Goal: Task Accomplishment & Management: Complete application form

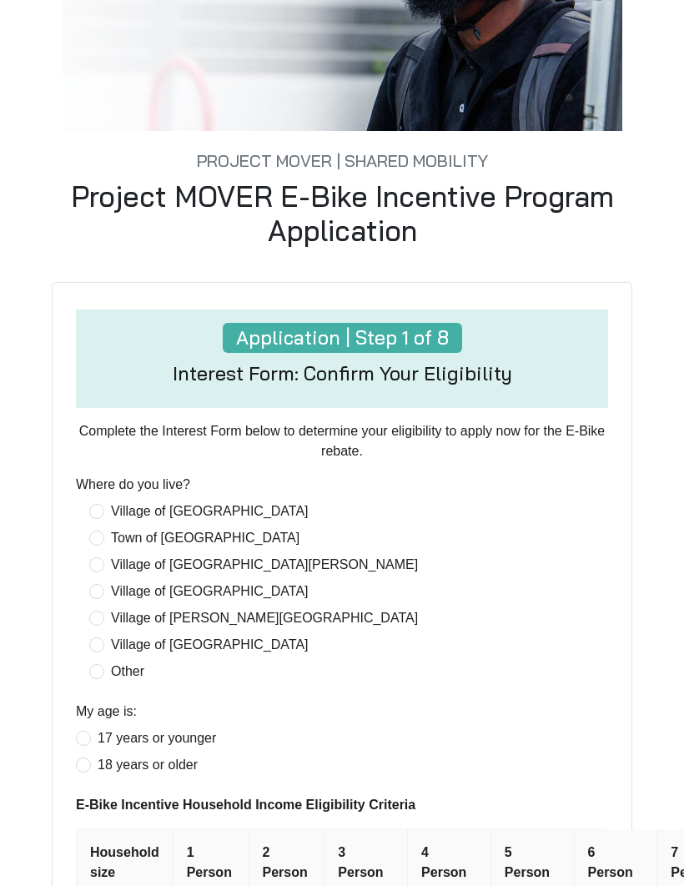
scroll to position [304, 0]
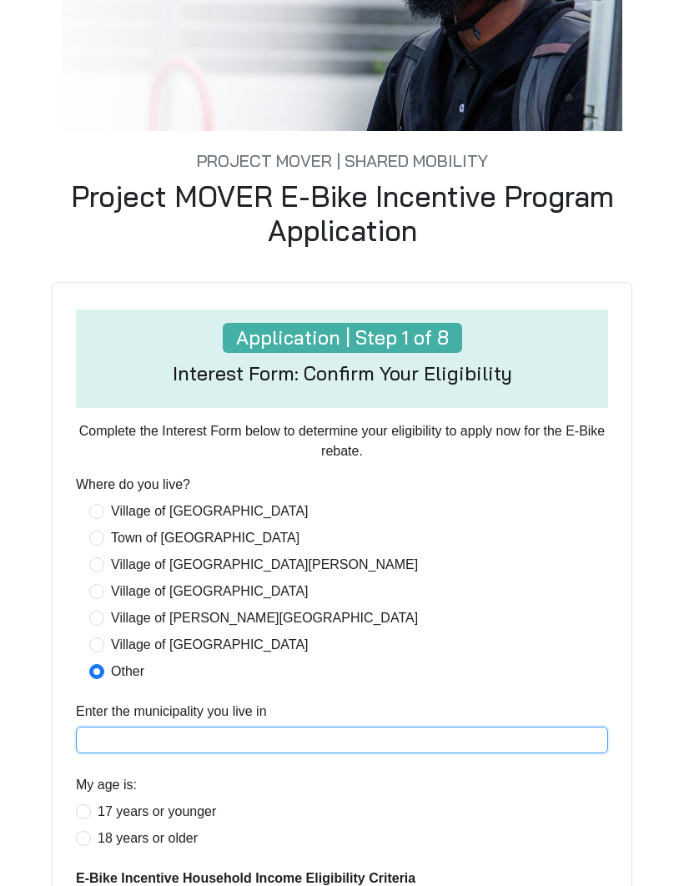
click at [535, 753] on input "Enter the municipality you live in" at bounding box center [342, 739] width 532 height 27
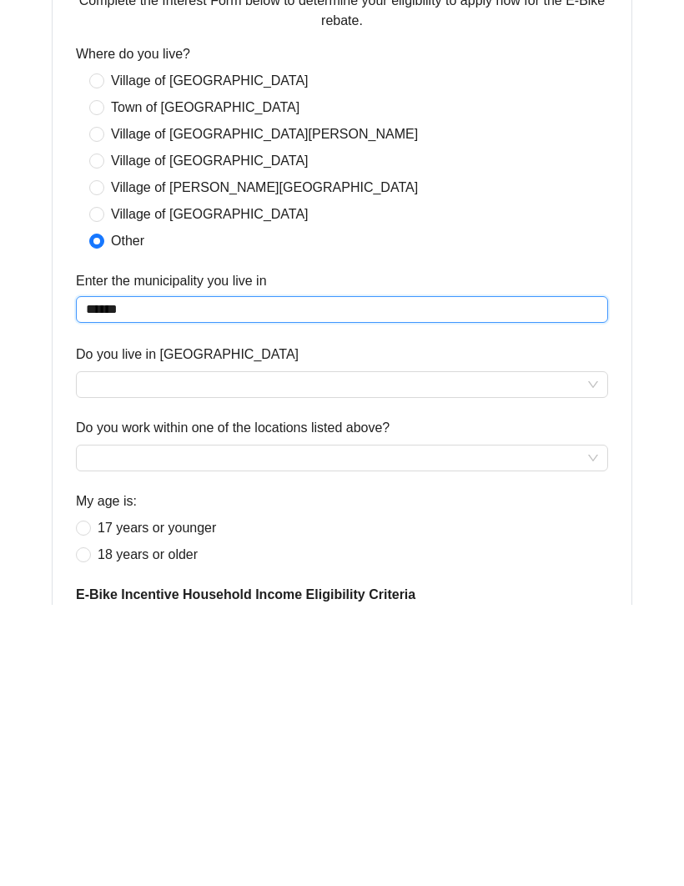
type input "******"
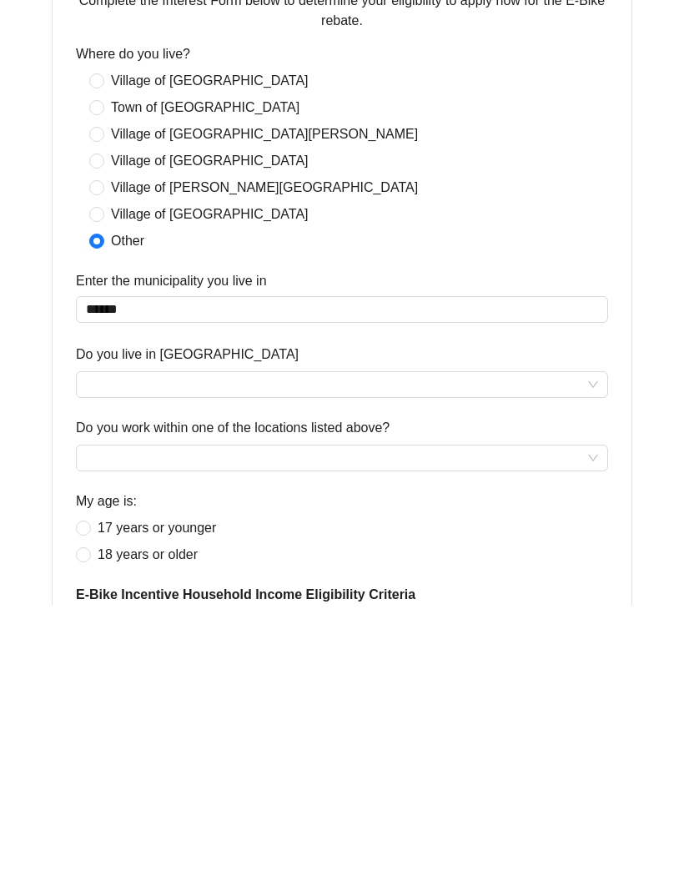
click at [110, 625] on label "Do you live in [GEOGRAPHIC_DATA]" at bounding box center [187, 635] width 223 height 20
click at [110, 653] on input "Do you live in [GEOGRAPHIC_DATA]" at bounding box center [342, 665] width 512 height 25
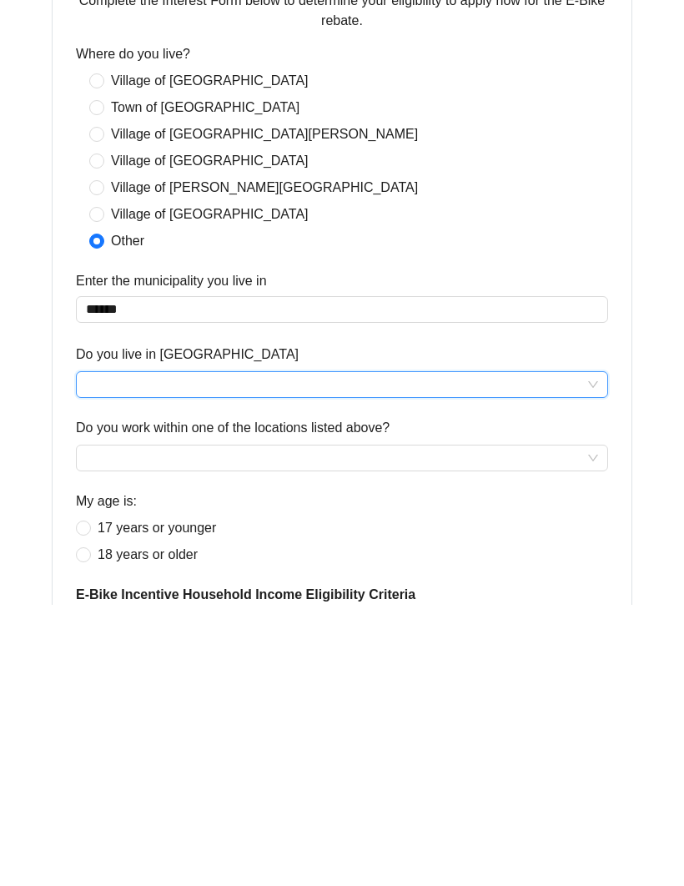
scroll to position [736, 0]
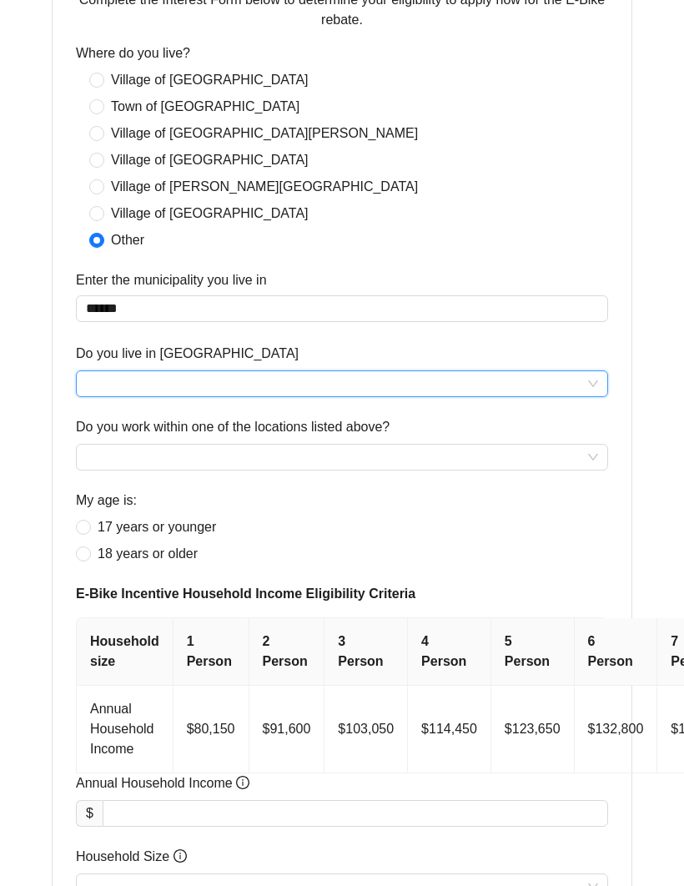
click at [597, 394] on input "Do you live in [GEOGRAPHIC_DATA]" at bounding box center [342, 383] width 512 height 25
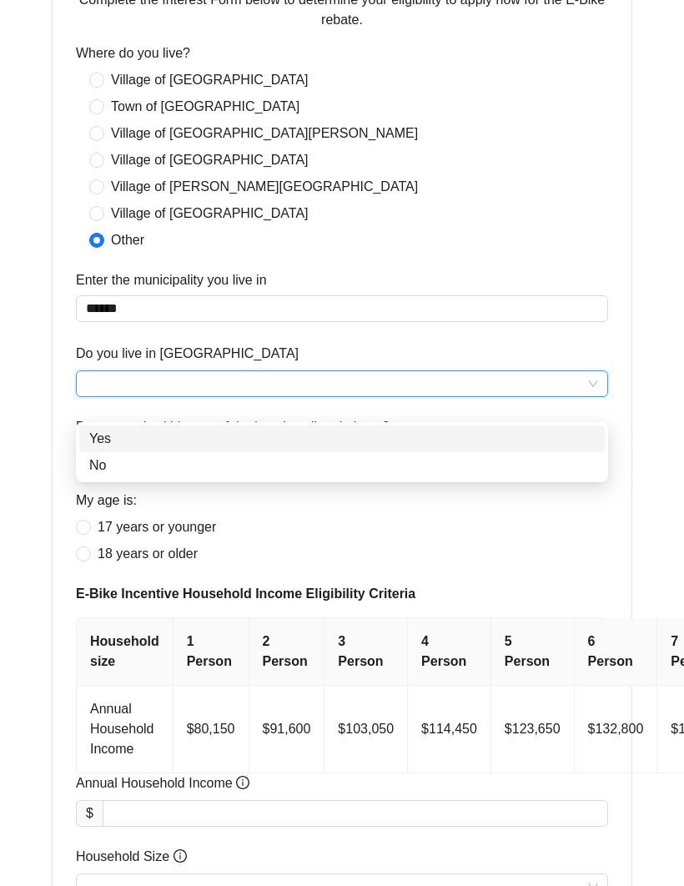
click at [89, 464] on div "No" at bounding box center [341, 465] width 505 height 20
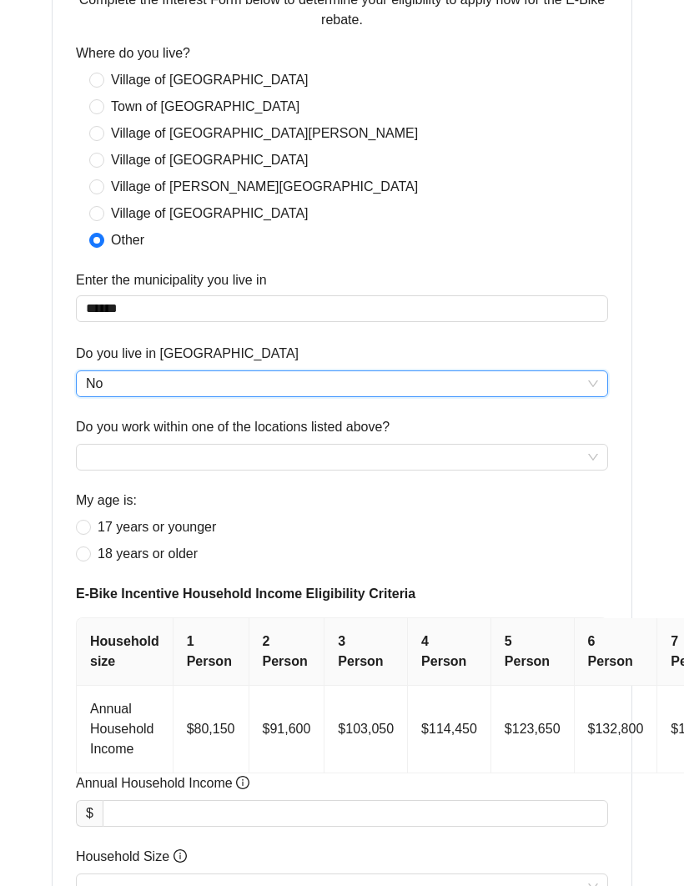
click at [106, 469] on input "Do you work within one of the locations listed above?" at bounding box center [342, 456] width 512 height 25
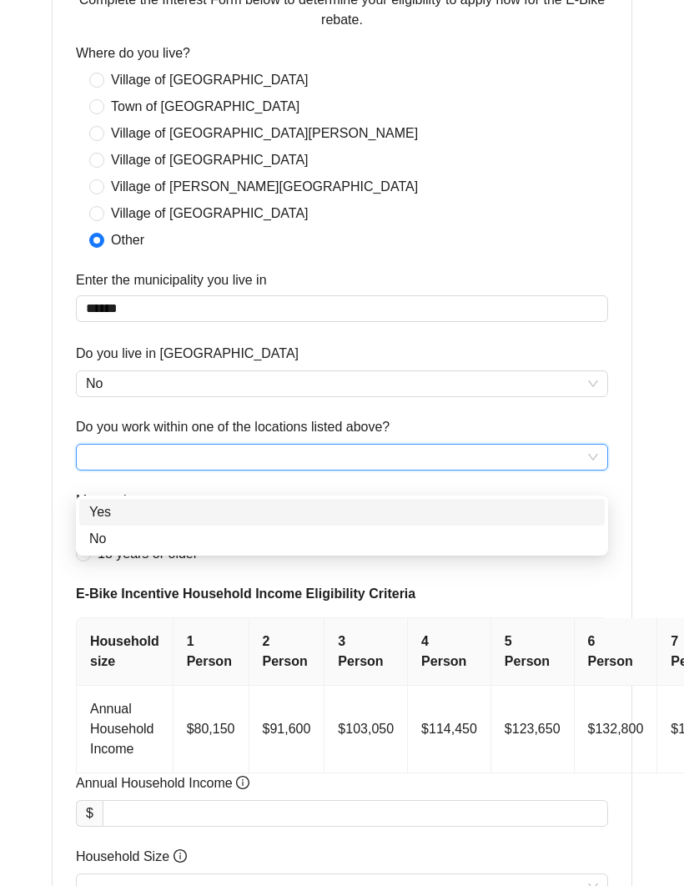
click at [91, 526] on div "No" at bounding box center [341, 538] width 525 height 27
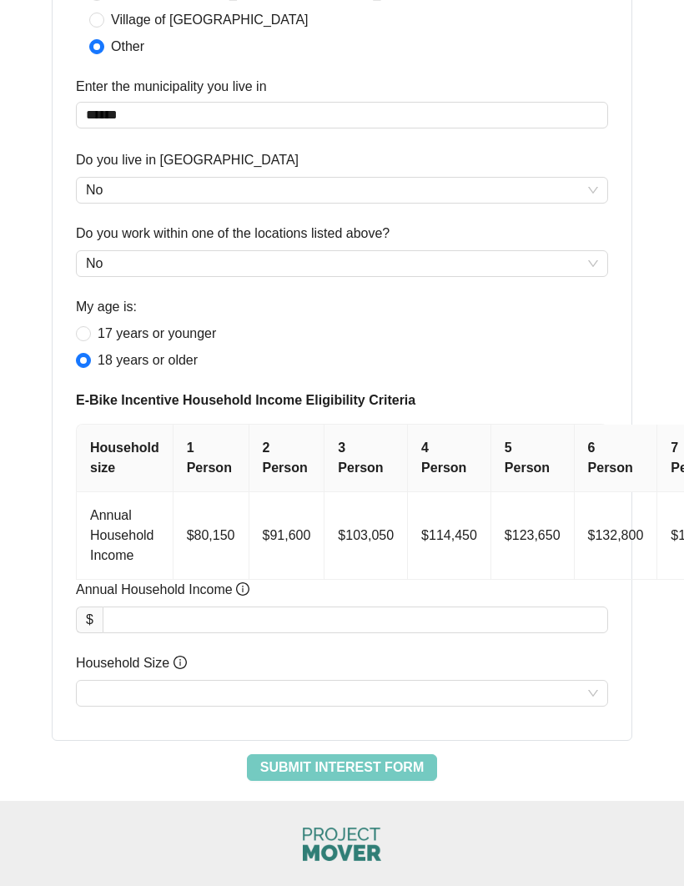
scroll to position [933, 0]
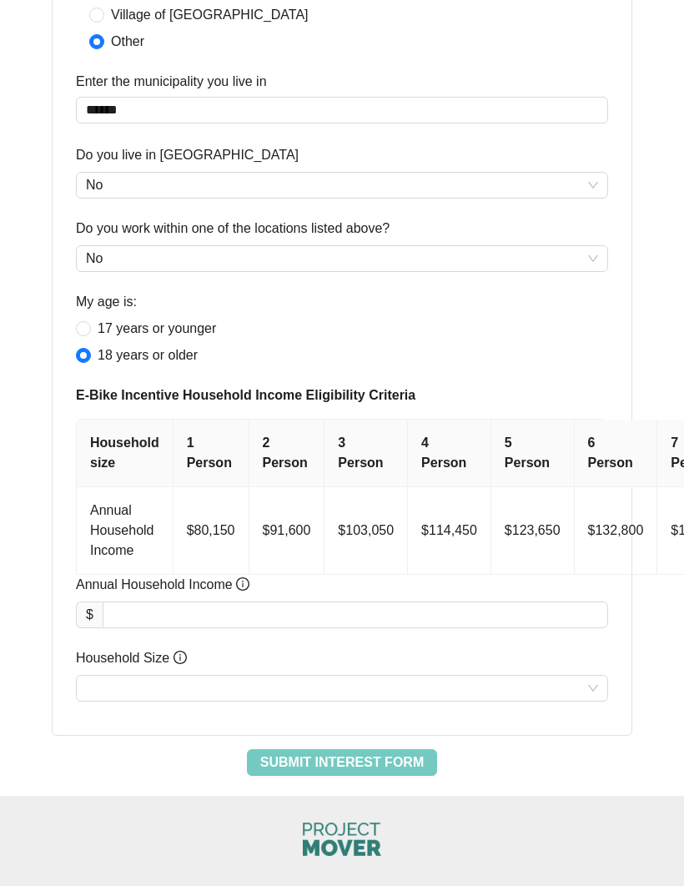
click at [561, 628] on input "Annual Household Income" at bounding box center [355, 615] width 504 height 25
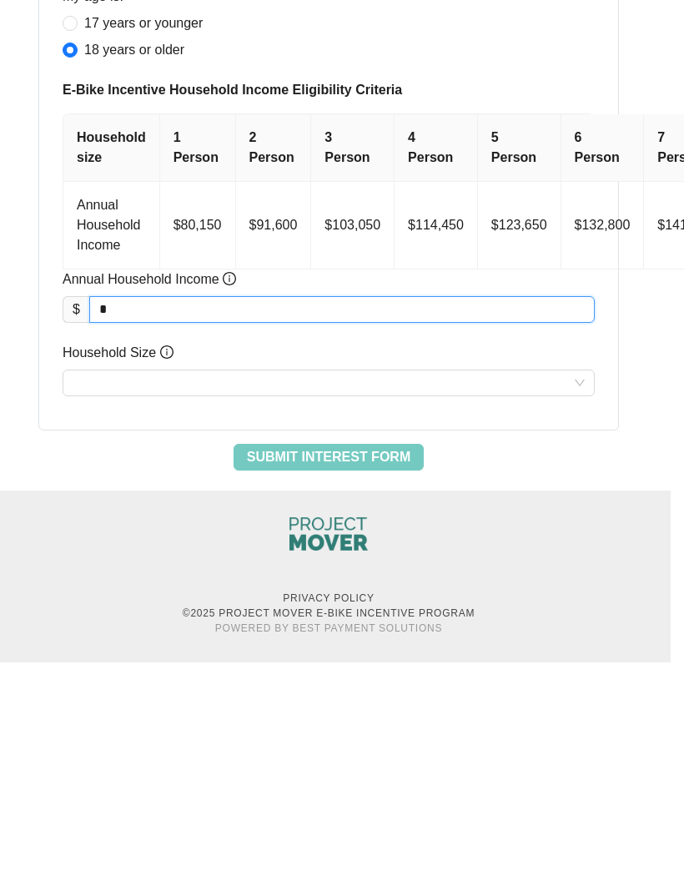
scroll to position [1016, 14]
click at [87, 594] on input "Household Size" at bounding box center [328, 606] width 512 height 25
type input "****"
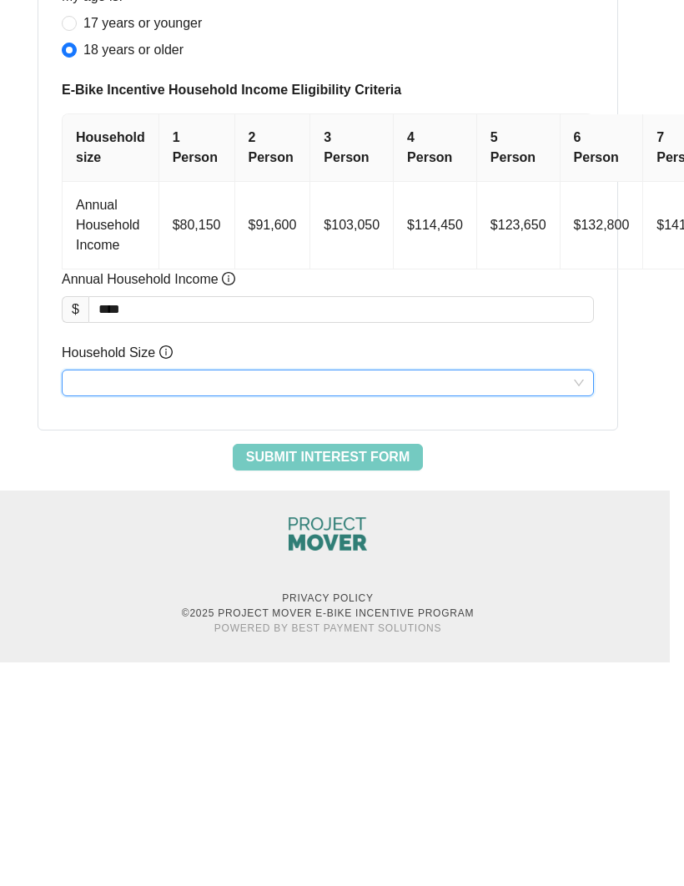
scroll to position [980, 14]
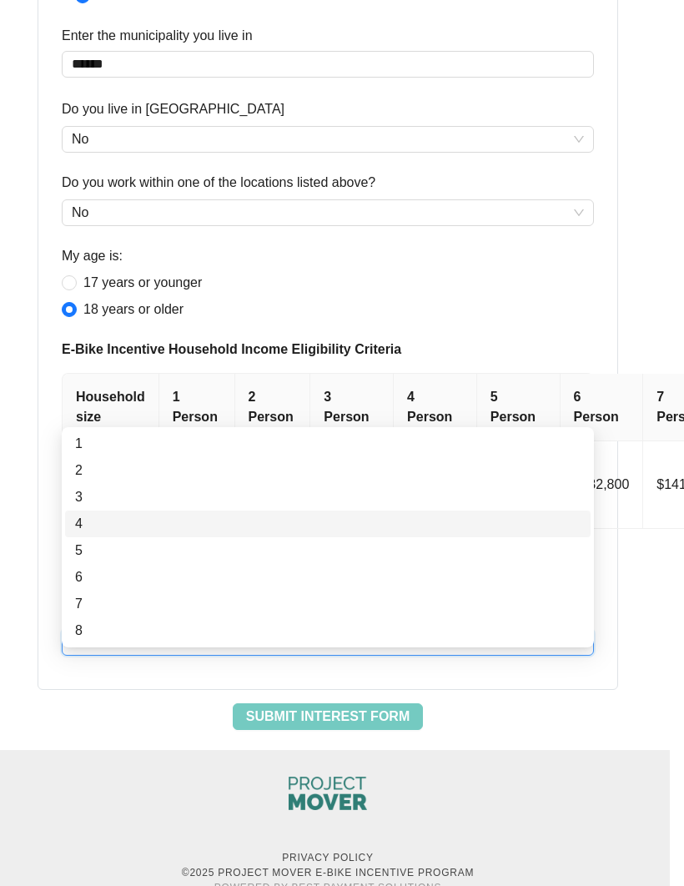
click at [90, 529] on div "4" at bounding box center [327, 524] width 505 height 20
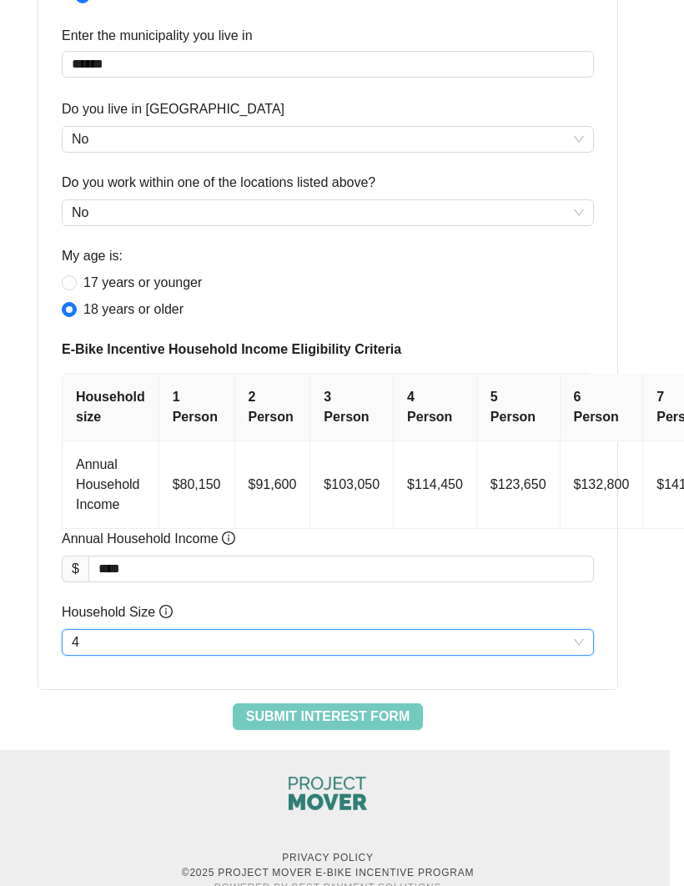
click at [394, 726] on span "Submit Interest Form" at bounding box center [327, 716] width 163 height 20
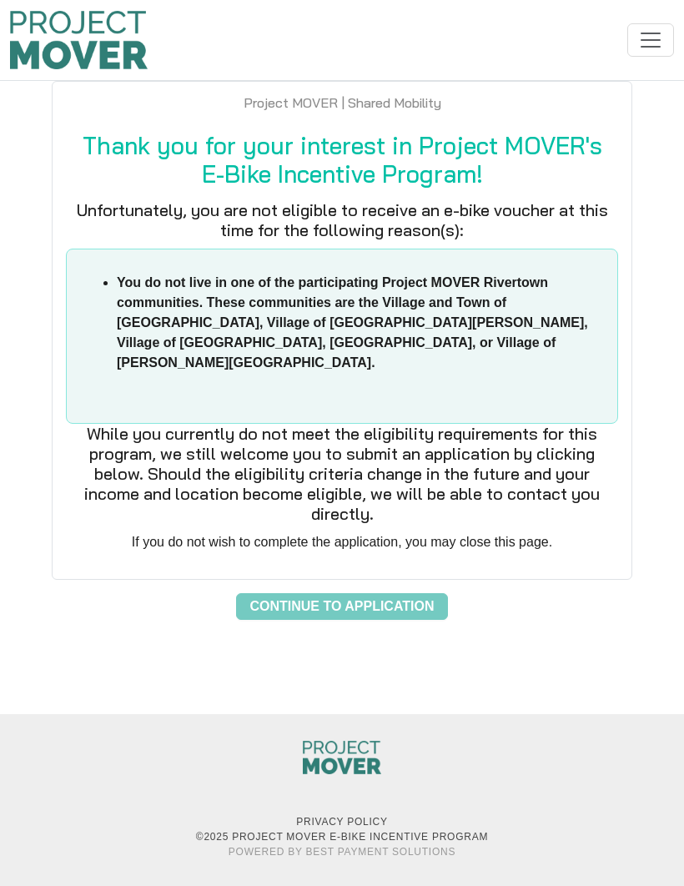
click at [419, 596] on span "Continue to Application" at bounding box center [341, 606] width 184 height 20
